Goal: Task Accomplishment & Management: Use online tool/utility

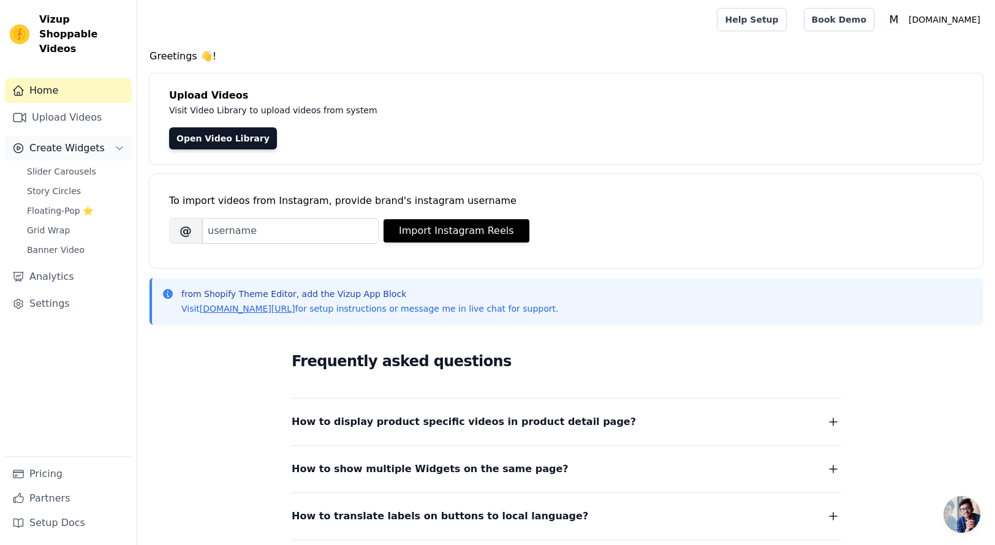
click at [55, 141] on span "Create Widgets" at bounding box center [66, 148] width 75 height 15
click at [59, 141] on span "Create Widgets" at bounding box center [66, 148] width 75 height 15
click at [65, 141] on span "Create Widgets" at bounding box center [66, 148] width 75 height 15
click at [67, 163] on link "Slider Carousels" at bounding box center [76, 171] width 112 height 17
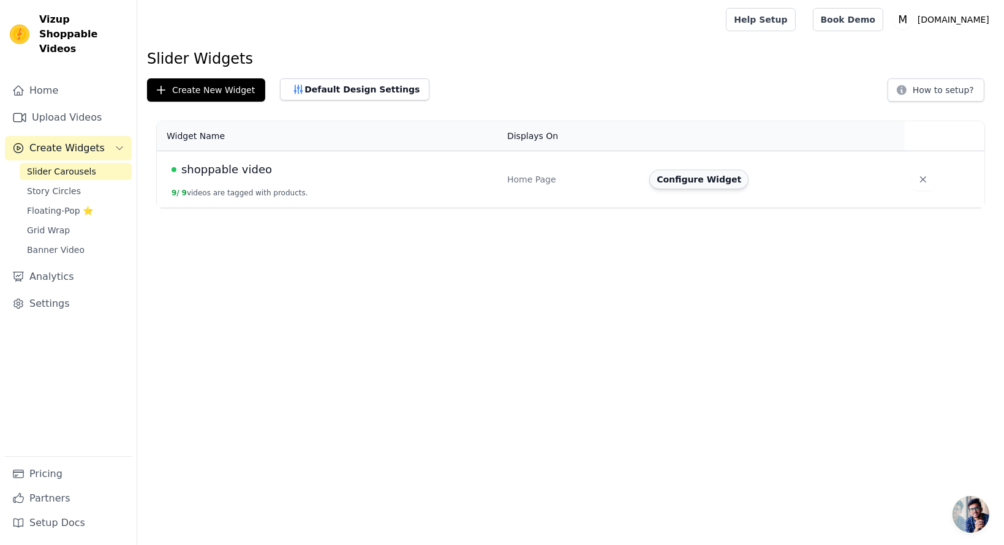
click at [705, 175] on button "Configure Widget" at bounding box center [699, 180] width 99 height 20
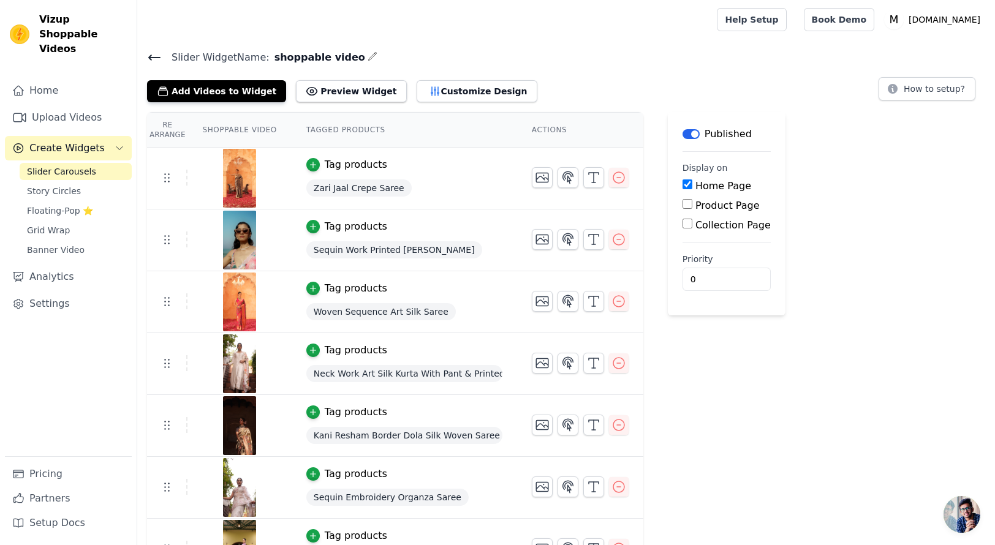
click at [368, 56] on icon "button" at bounding box center [373, 56] width 10 height 10
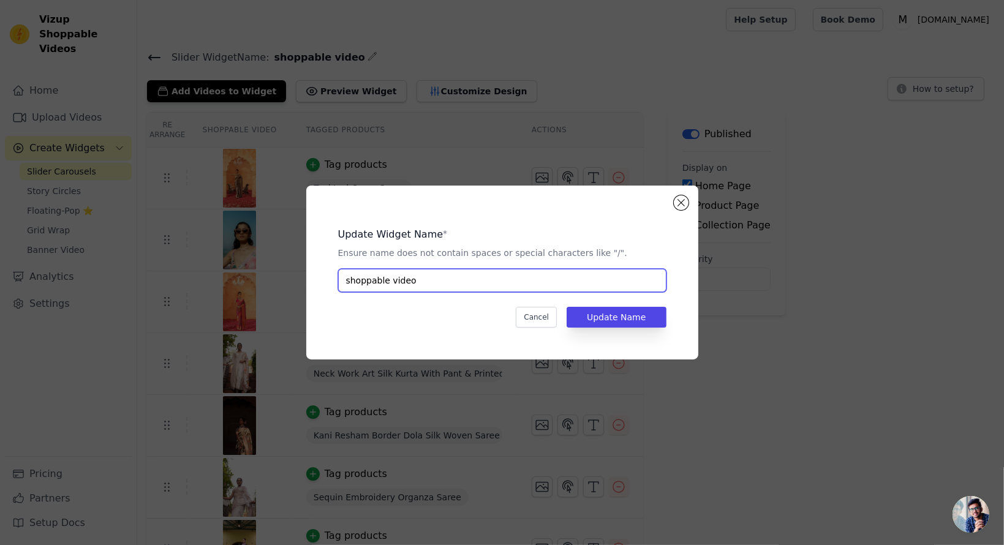
drag, startPoint x: 427, startPoint y: 287, endPoint x: 223, endPoint y: 256, distance: 206.5
click at [223, 256] on div "Update Widget Name * Ensure name does not contain spaces or special characters …" at bounding box center [502, 272] width 965 height 213
type input "S"
click at [371, 286] on input "S" at bounding box center [502, 280] width 328 height 23
type input "Shop By Reel"
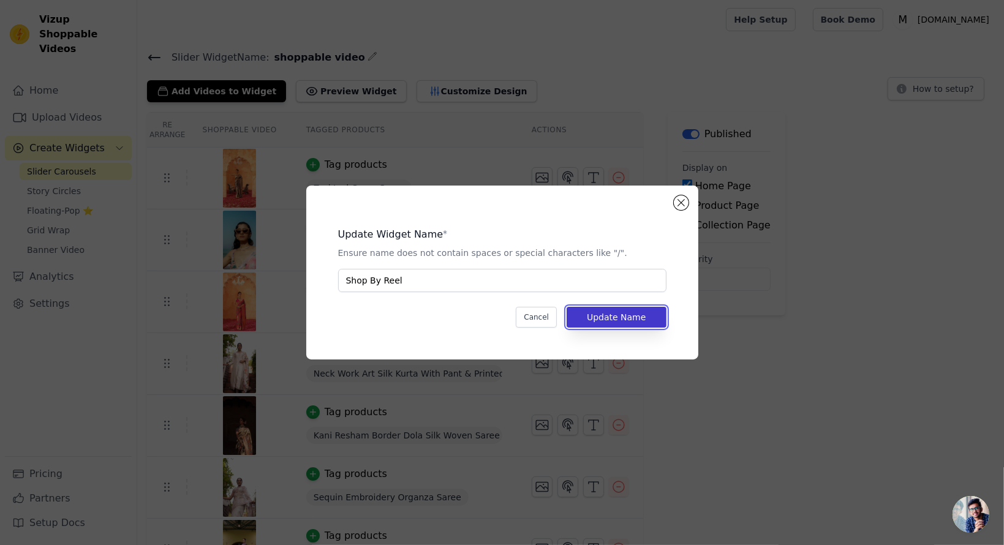
click at [604, 325] on button "Update Name" at bounding box center [616, 317] width 99 height 21
